Goal: Go to known website: Access a specific website the user already knows

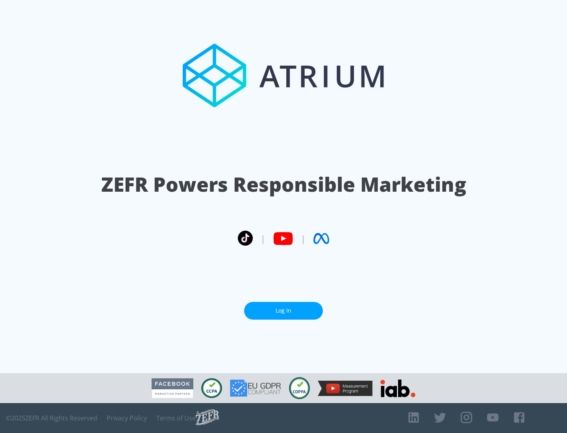
click at [283, 311] on link "Log In" at bounding box center [283, 311] width 79 height 18
